Goal: Task Accomplishment & Management: Use online tool/utility

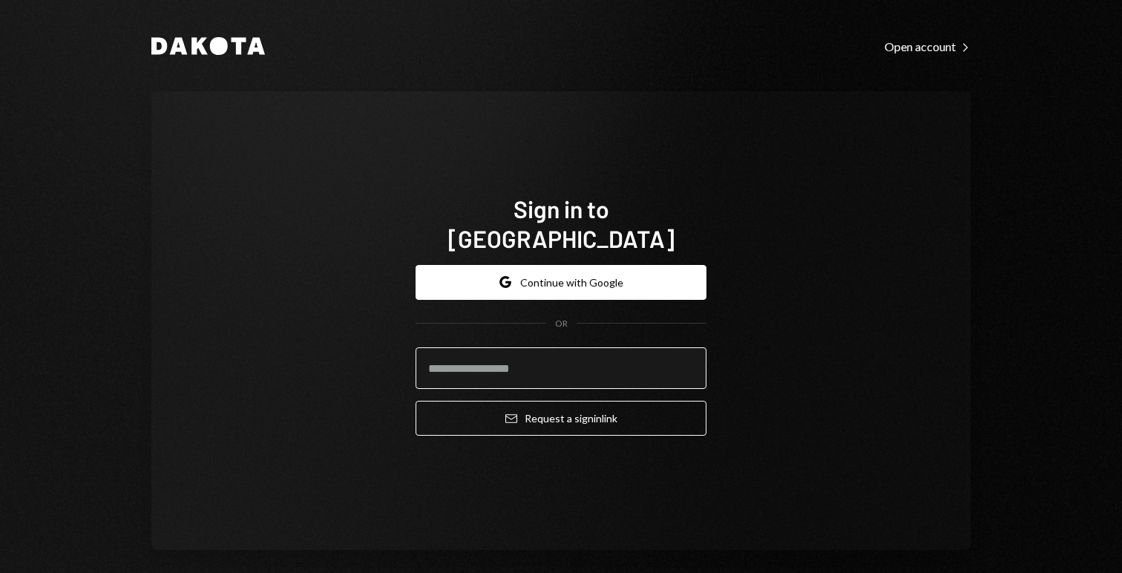
click at [487, 347] on input "email" at bounding box center [561, 368] width 291 height 42
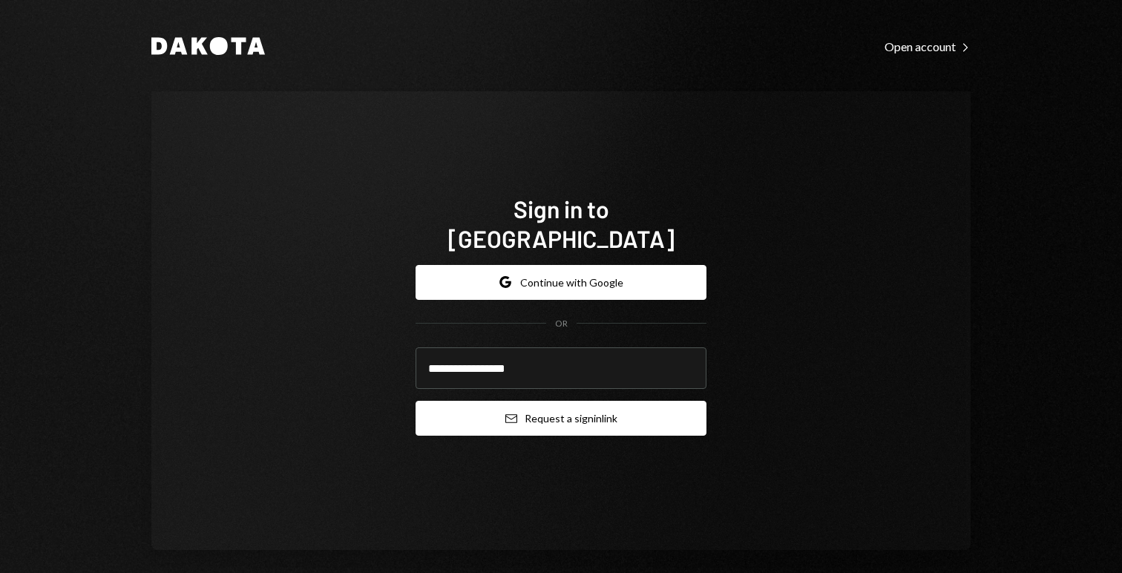
type input "**********"
click at [568, 417] on button "Email Request a sign in link" at bounding box center [561, 418] width 291 height 35
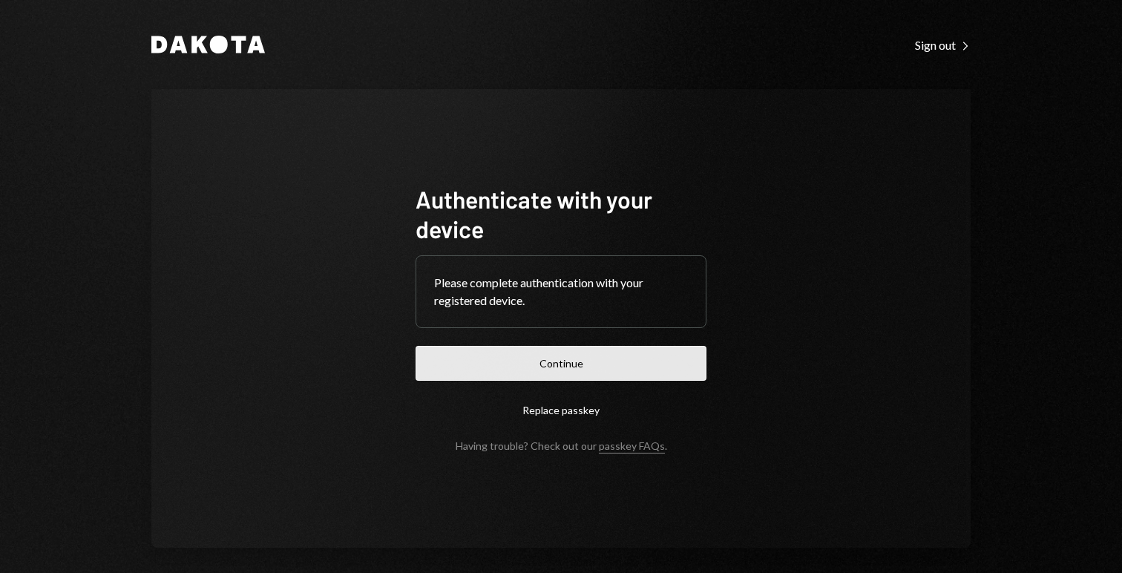
click at [560, 356] on button "Continue" at bounding box center [561, 363] width 291 height 35
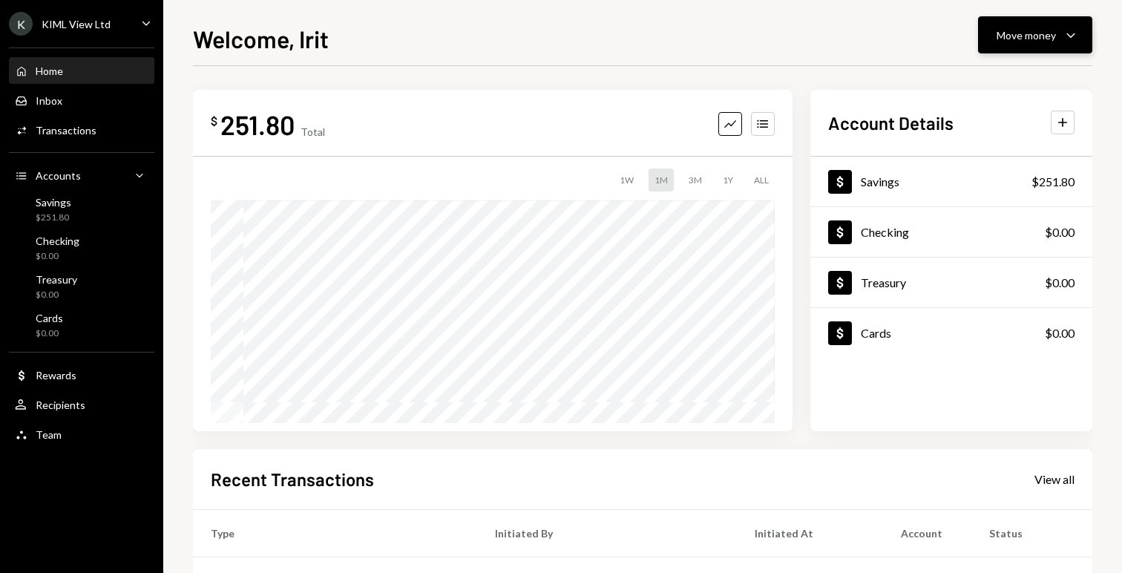
click at [1025, 33] on div "Move money" at bounding box center [1026, 35] width 59 height 16
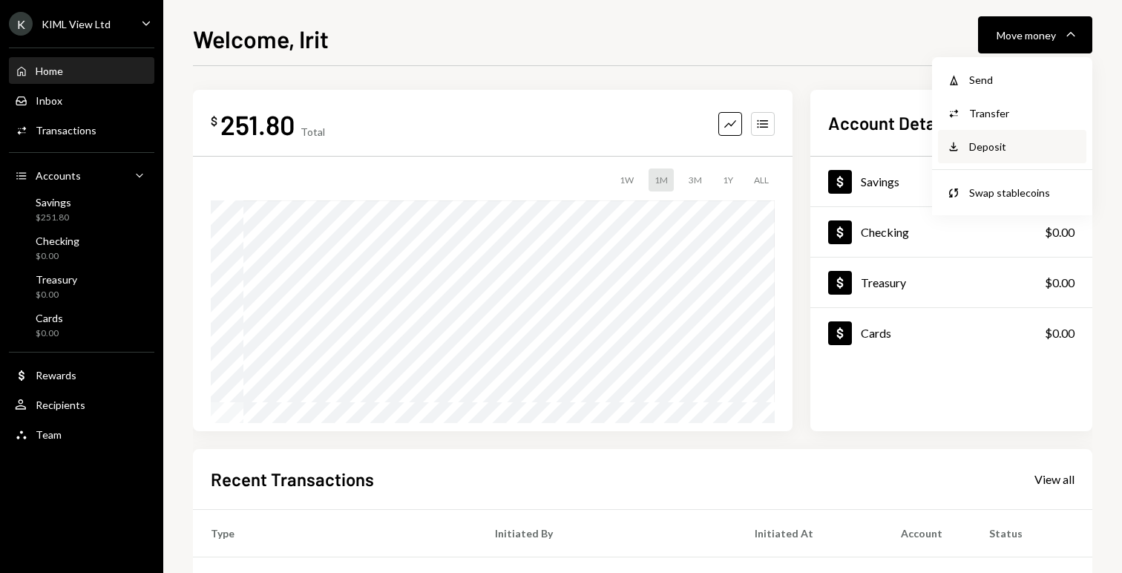
click at [1000, 140] on div "Deposit" at bounding box center [1023, 147] width 108 height 16
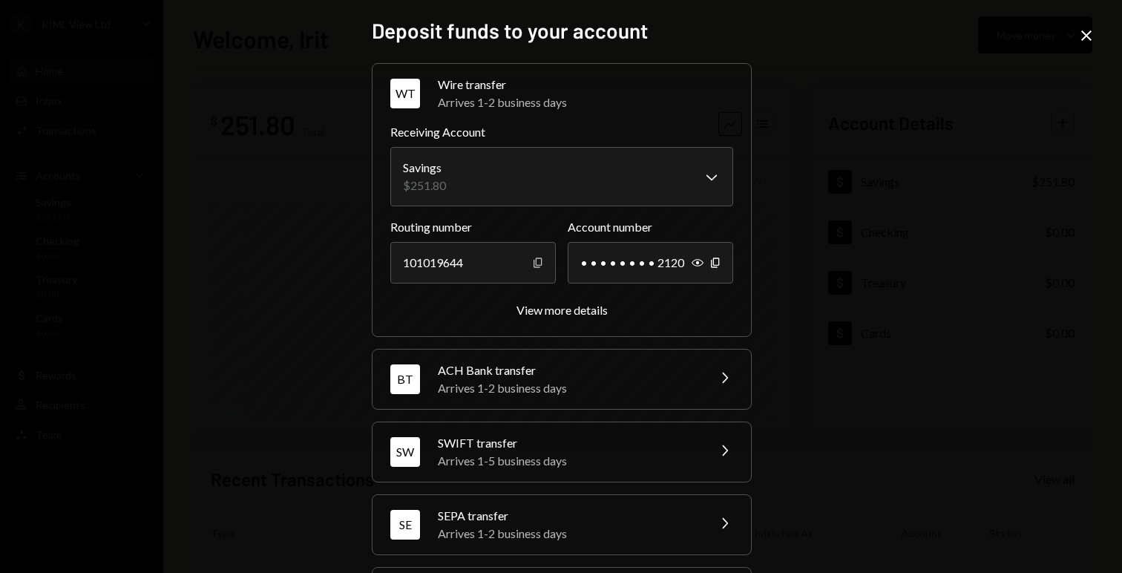
click at [532, 263] on icon "Copy" at bounding box center [538, 263] width 12 height 12
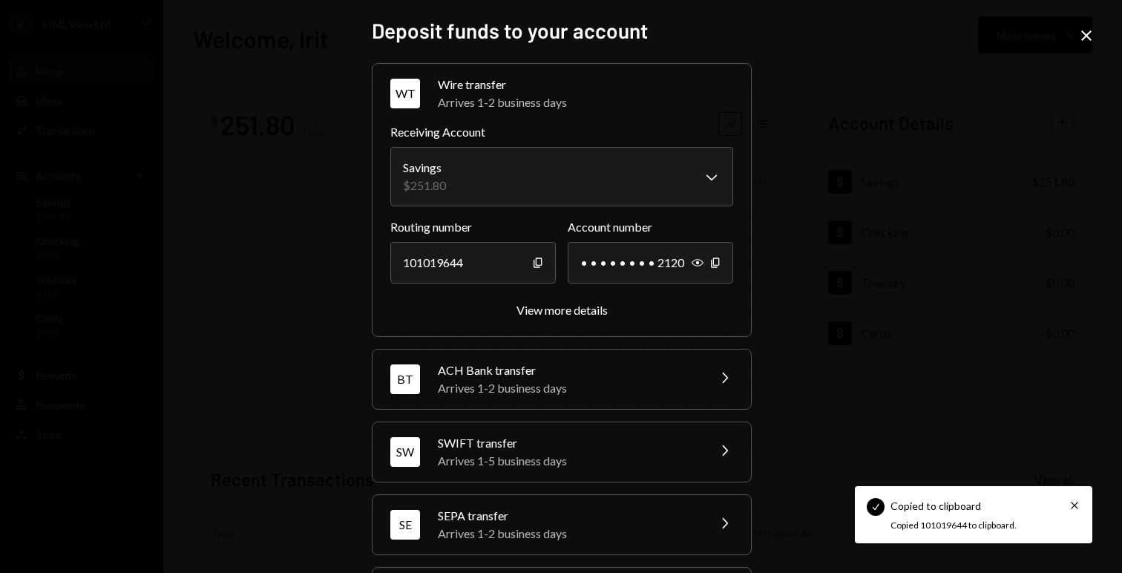
click at [551, 375] on div "ACH Bank transfer" at bounding box center [568, 370] width 260 height 18
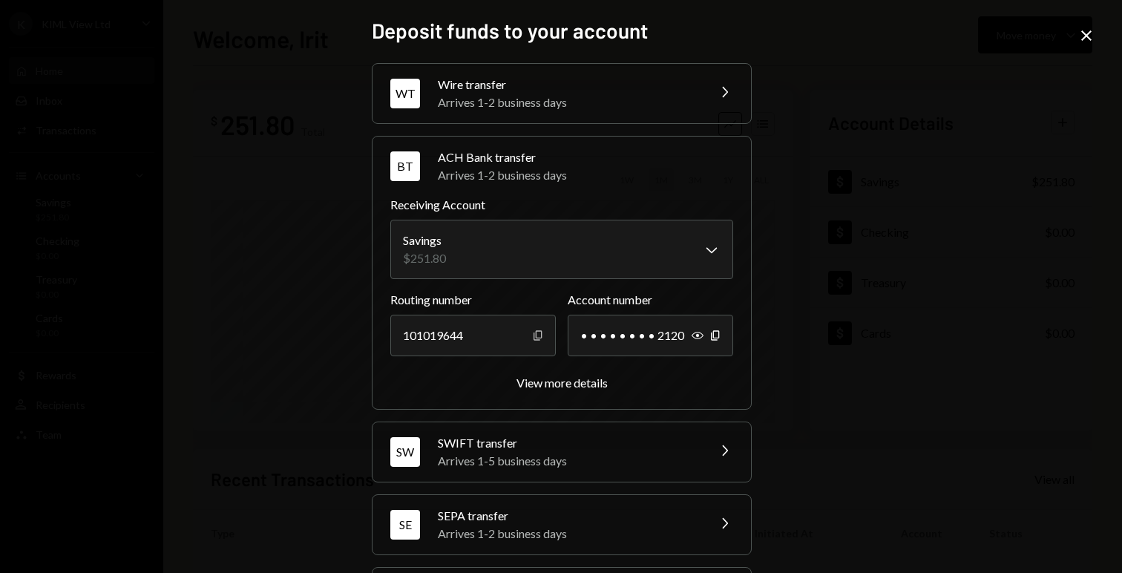
click at [534, 339] on icon "button" at bounding box center [538, 335] width 8 height 10
click at [535, 337] on icon "button" at bounding box center [538, 335] width 8 height 10
click at [711, 337] on icon "button" at bounding box center [715, 335] width 8 height 10
click at [1087, 36] on icon at bounding box center [1086, 35] width 10 height 10
